Goal: Task Accomplishment & Management: Use online tool/utility

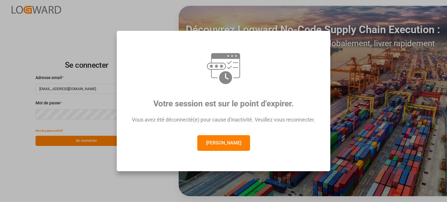
click at [218, 145] on font "[PERSON_NAME]" at bounding box center [223, 143] width 35 height 6
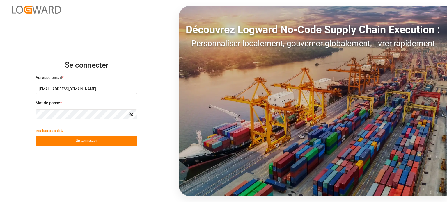
click at [90, 141] on font "Se connecter" at bounding box center [86, 141] width 21 height 4
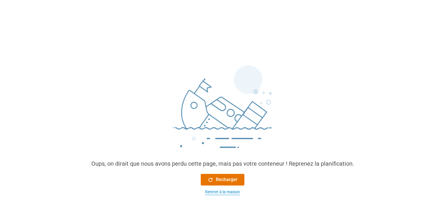
click at [222, 193] on font "Rentrer à la maison" at bounding box center [222, 192] width 35 height 5
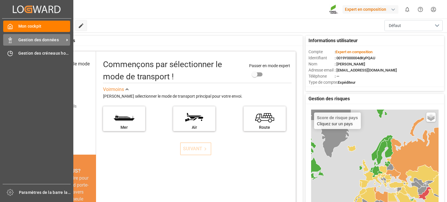
click at [9, 39] on polygon at bounding box center [9, 39] width 2 height 1
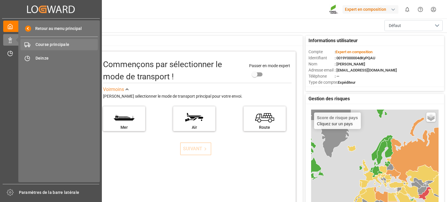
click at [46, 43] on font "Course principale" at bounding box center [52, 44] width 34 height 5
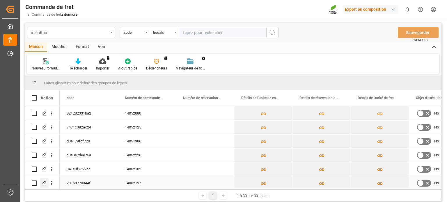
click at [40, 183] on div "Appuyez sur ESPACE pour sélectionner cette ligne." at bounding box center [44, 183] width 9 height 11
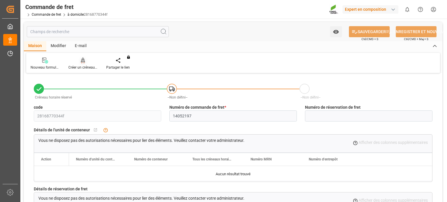
click at [80, 67] on font "Créer un créneau horaire" at bounding box center [87, 67] width 38 height 4
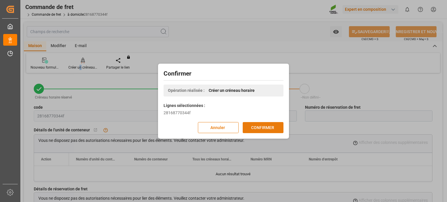
click at [259, 126] on font "CONFIRMER" at bounding box center [262, 127] width 23 height 5
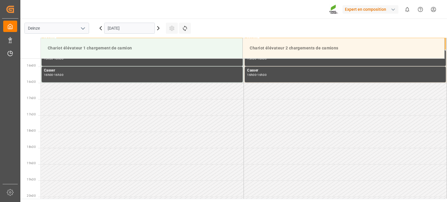
scroll to position [517, 0]
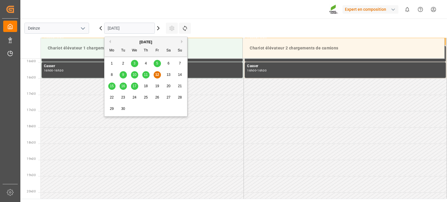
click at [134, 28] on input "[DATE]" at bounding box center [129, 28] width 51 height 11
click at [110, 85] on font "15" at bounding box center [112, 86] width 4 height 4
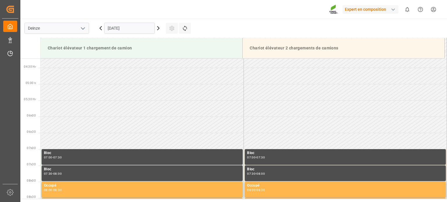
scroll to position [73, 0]
